Goal: Check status: Check status

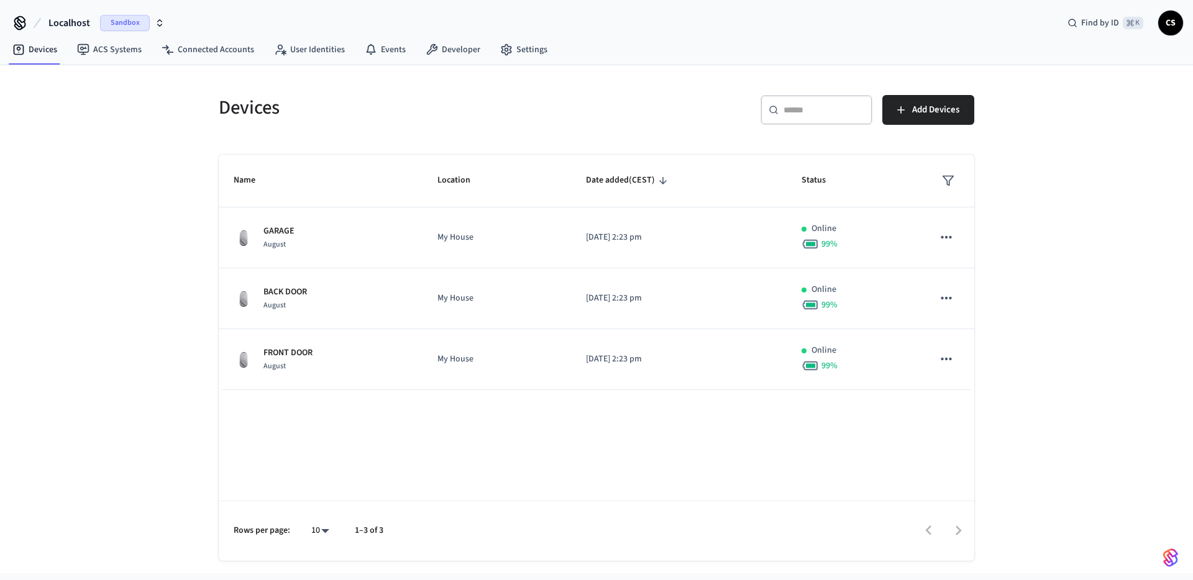
click at [104, 21] on span "Sandbox" at bounding box center [125, 23] width 50 height 16
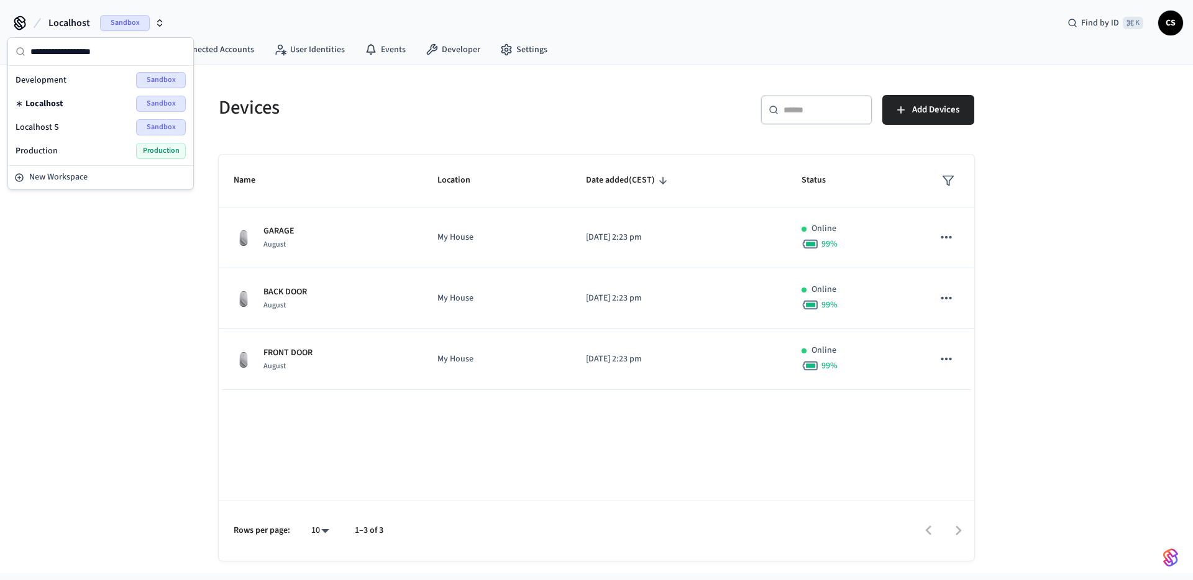
click at [60, 151] on div "Production Production" at bounding box center [101, 151] width 170 height 16
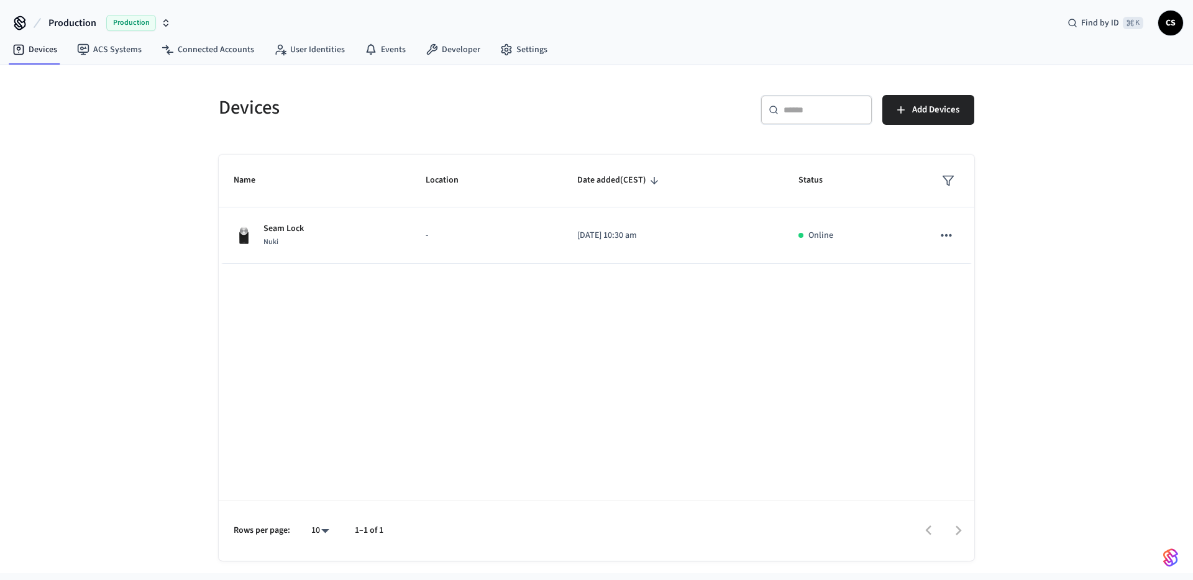
click at [465, 358] on div "Name Location Date added (CEST) Status Seam Lock Nuki - [DATE] 10:30 am Online …" at bounding box center [597, 358] width 756 height 406
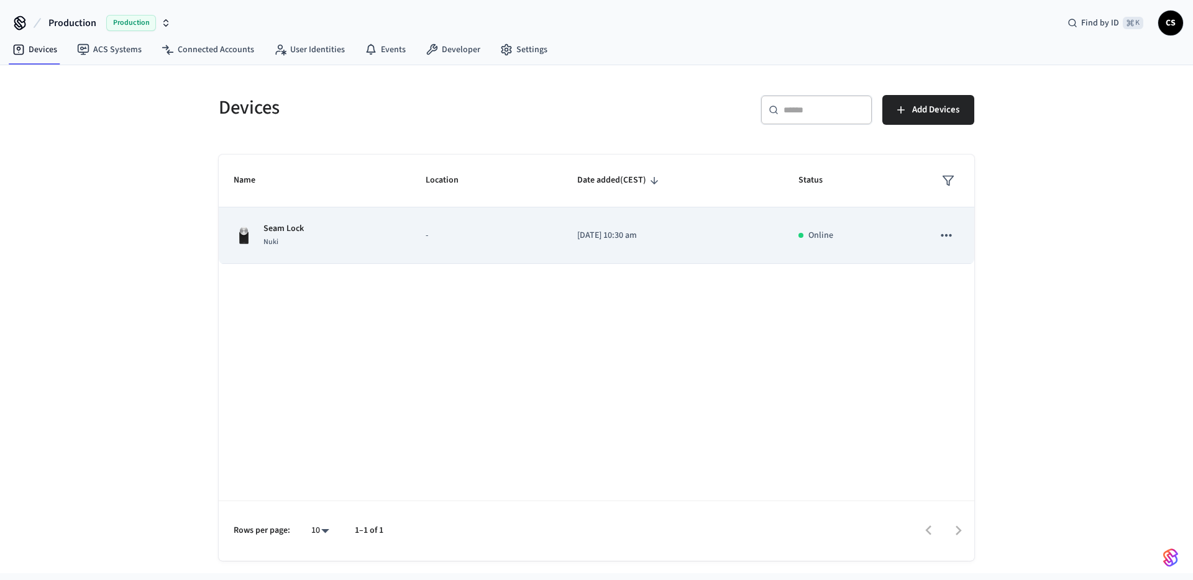
click at [344, 246] on div "Seam Lock Nuki" at bounding box center [315, 235] width 162 height 26
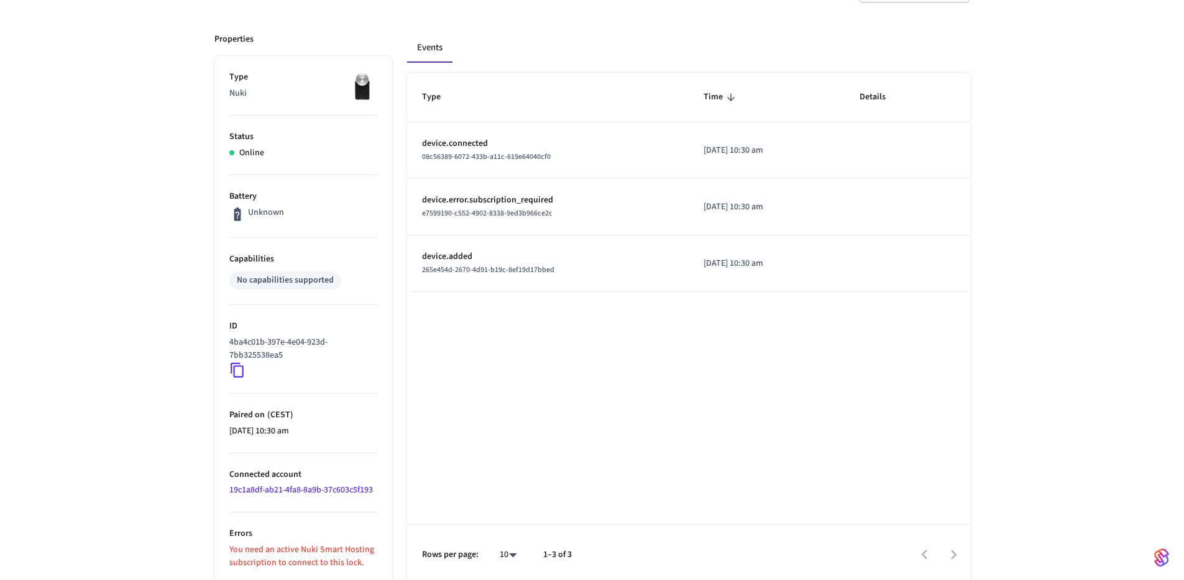
scroll to position [150, 0]
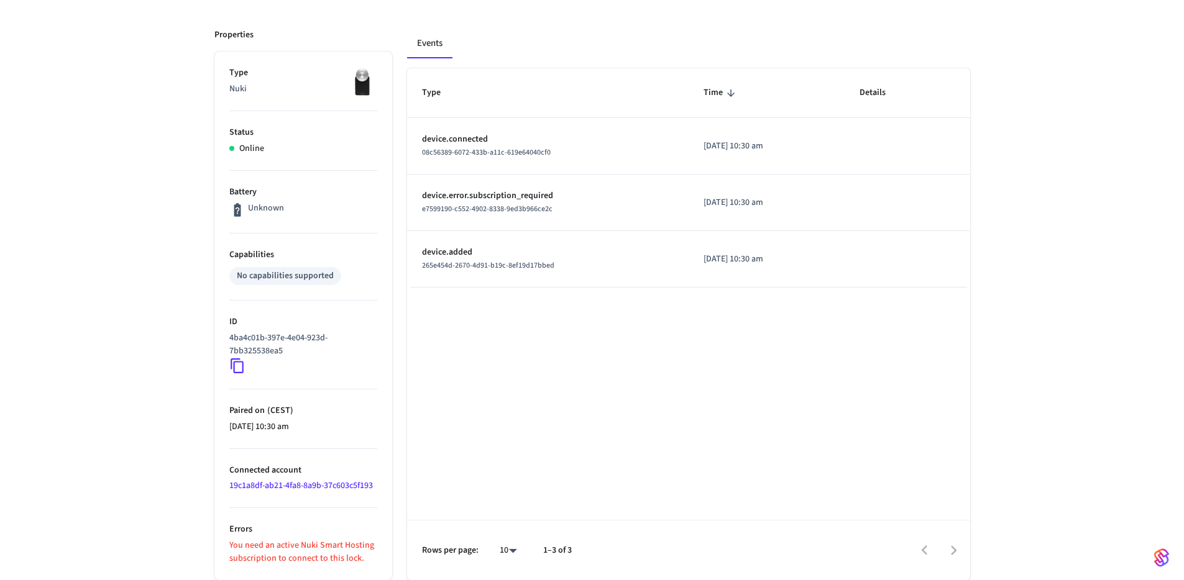
click at [49, 355] on div "nuki_lock ​ ​ Properties Type Nuki Status Online Battery Unknown Capabilities N…" at bounding box center [592, 259] width 1184 height 641
click at [141, 314] on div "nuki_lock ​ ​ Properties Type Nuki Status Online Battery Unknown Capabilities N…" at bounding box center [592, 262] width 1184 height 641
click at [137, 295] on div "nuki_lock ​ ​ Properties Type Nuki Status Online Battery Unknown Capabilities N…" at bounding box center [592, 262] width 1184 height 641
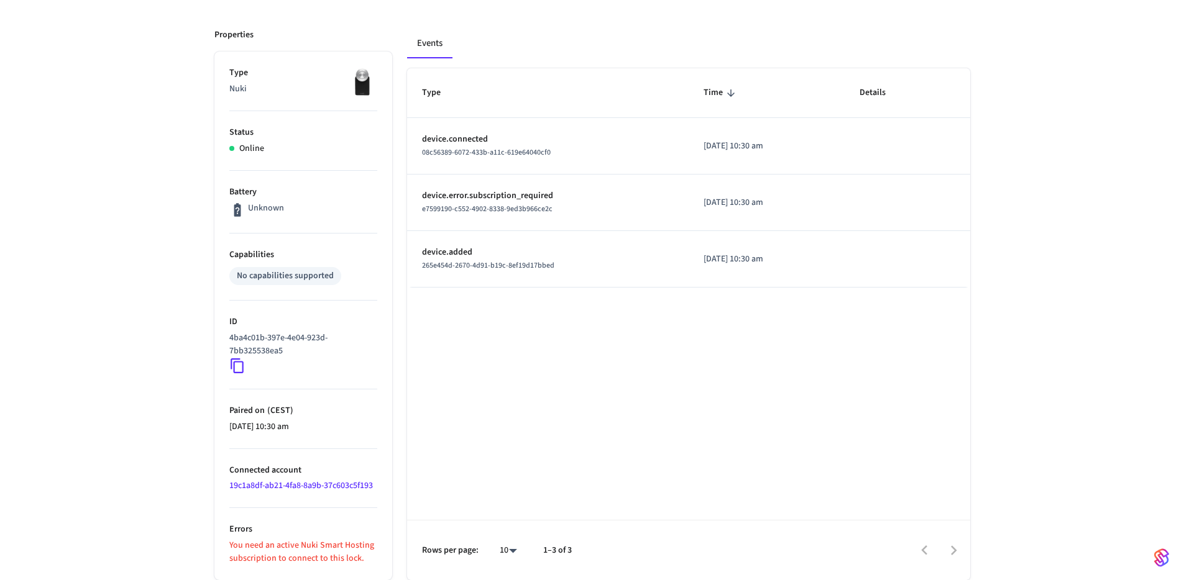
click at [165, 463] on div "nuki_lock ​ ​ Properties Type Nuki Status Online Battery Unknown Capabilities N…" at bounding box center [592, 259] width 1184 height 641
click at [560, 459] on div "Type Time Details device.connected 08c56389-6072-433b-a11c-619e64040cf0 [DATE] …" at bounding box center [688, 324] width 563 height 512
